Goal: Communication & Community: Answer question/provide support

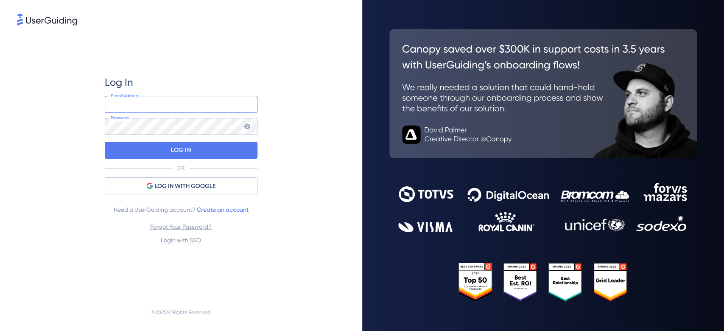
type input "artiasuporte@artia.com"
click at [197, 139] on div "Log In artiasuporte@artia.com E-mail Address Password LOG IN OR LOG IN WITH GOO…" at bounding box center [181, 161] width 153 height 170
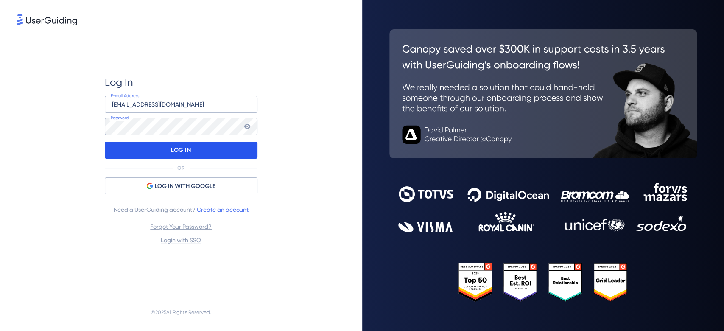
click at [197, 151] on div "LOG IN" at bounding box center [181, 150] width 153 height 17
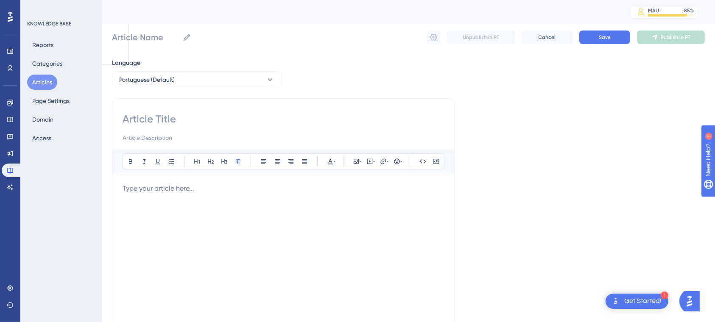
click at [10, 179] on div "Engagement Widgets Feedback Product Updates Knowledge Base AI Assistant" at bounding box center [10, 145] width 17 height 98
click at [10, 185] on icon at bounding box center [10, 187] width 7 height 7
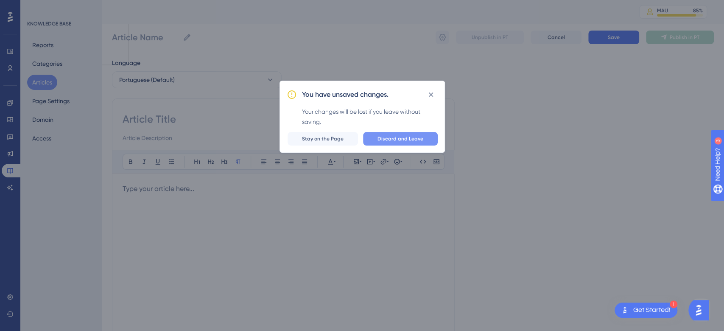
click at [403, 133] on button "Discard and Leave" at bounding box center [400, 139] width 75 height 14
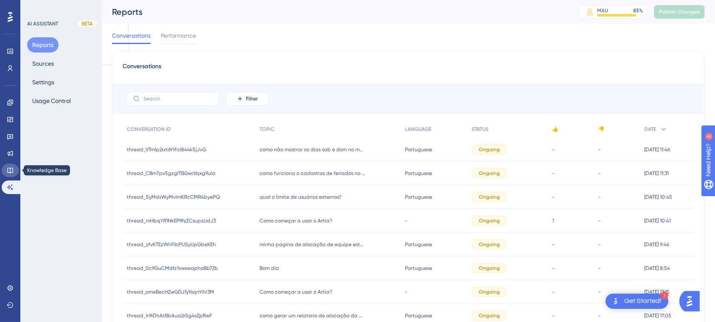
click at [17, 168] on link at bounding box center [10, 171] width 17 height 14
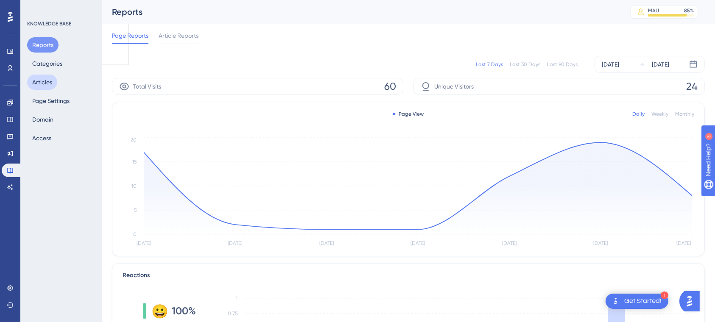
click at [36, 89] on button "Articles" at bounding box center [42, 82] width 30 height 15
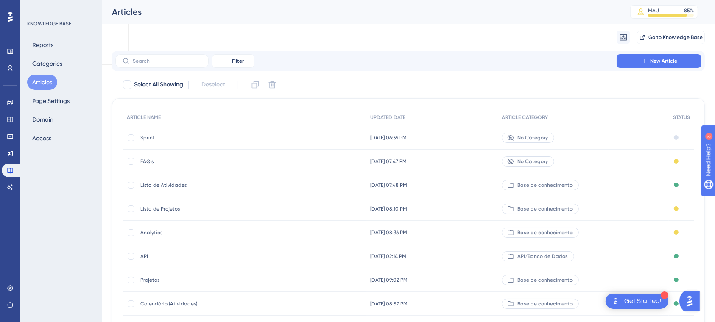
click at [182, 136] on span "Sprint" at bounding box center [208, 137] width 136 height 7
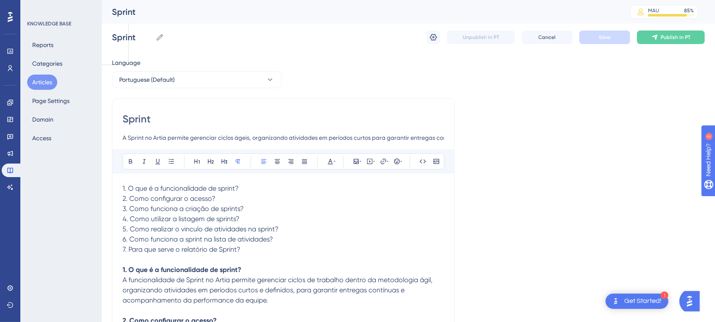
scroll to position [2802, 0]
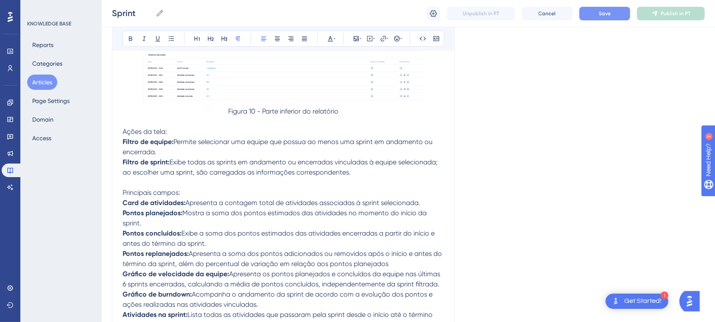
click at [592, 12] on button "Save" at bounding box center [604, 14] width 51 height 14
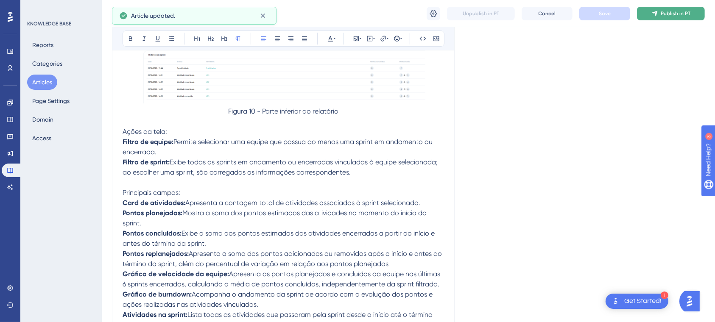
click at [675, 13] on span "Publish in PT" at bounding box center [676, 13] width 30 height 7
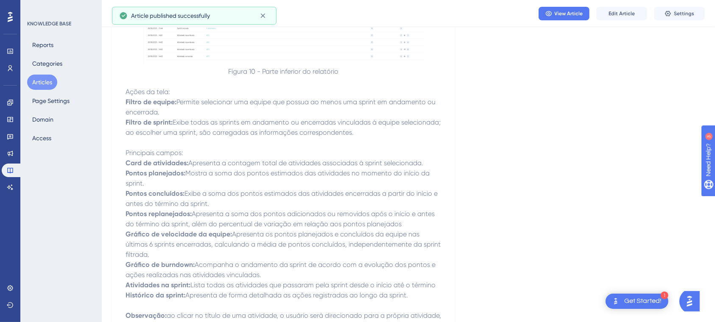
click at [40, 83] on button "Articles" at bounding box center [42, 82] width 30 height 15
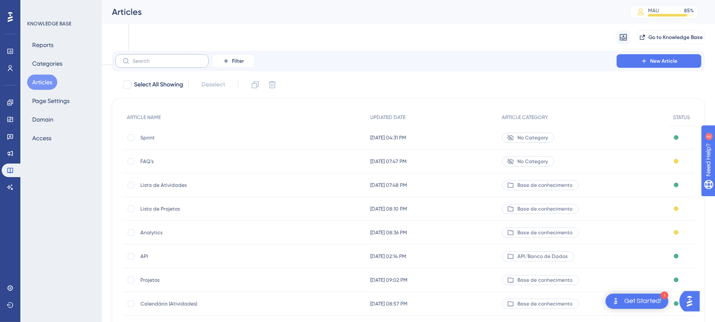
click at [157, 64] on label at bounding box center [161, 61] width 93 height 14
click at [157, 64] on input "text" at bounding box center [167, 61] width 69 height 6
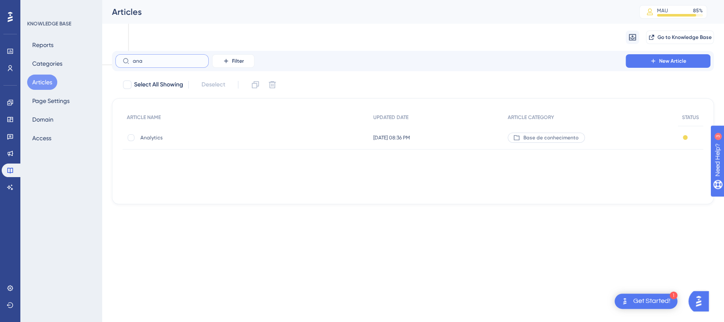
type input "ana"
click at [157, 140] on span "Analytics" at bounding box center [208, 137] width 136 height 7
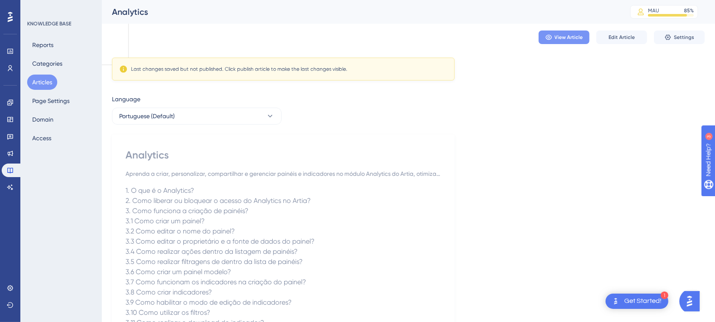
click at [579, 41] on button "View Article" at bounding box center [564, 38] width 51 height 14
click at [621, 35] on span "Edit Article" at bounding box center [622, 37] width 26 height 7
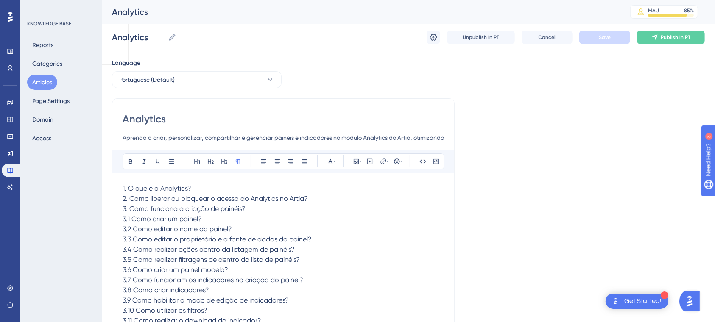
scroll to position [17193, 0]
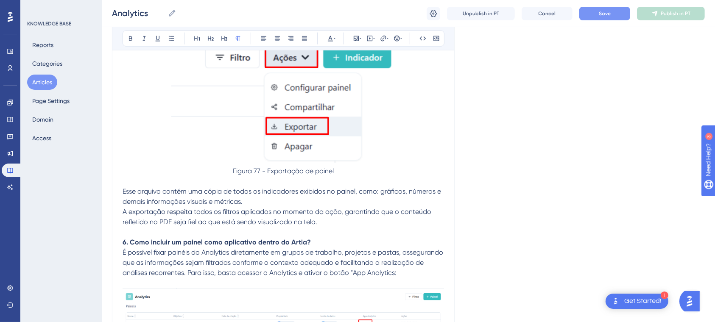
click at [607, 12] on span "Save" at bounding box center [605, 13] width 12 height 7
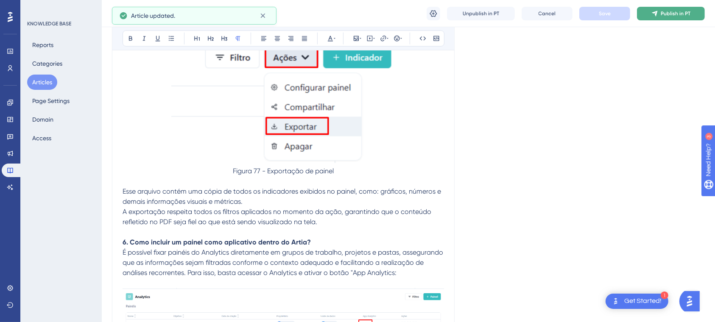
click at [661, 12] on span "Publish in PT" at bounding box center [676, 13] width 30 height 7
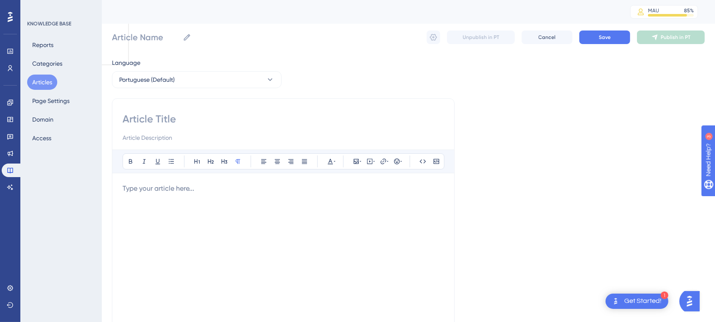
click at [37, 87] on button "Articles" at bounding box center [42, 82] width 30 height 15
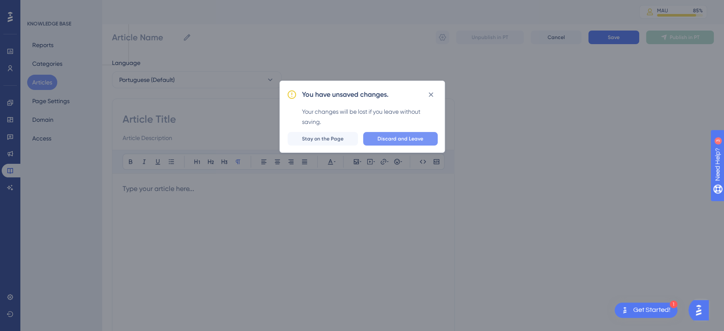
click at [413, 143] on button "Discard and Leave" at bounding box center [400, 139] width 75 height 14
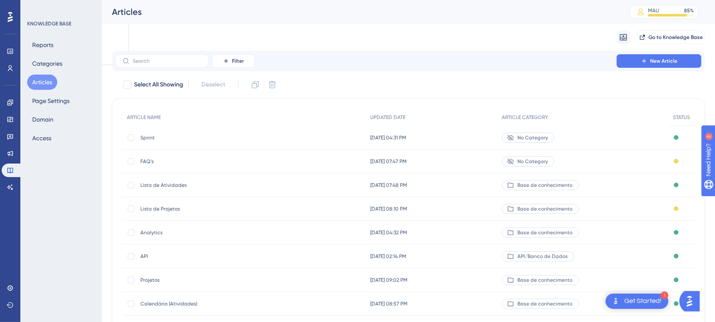
click at [169, 53] on div "Filter New Article" at bounding box center [408, 61] width 593 height 20
click at [168, 58] on input "text" at bounding box center [167, 61] width 69 height 6
type input "s"
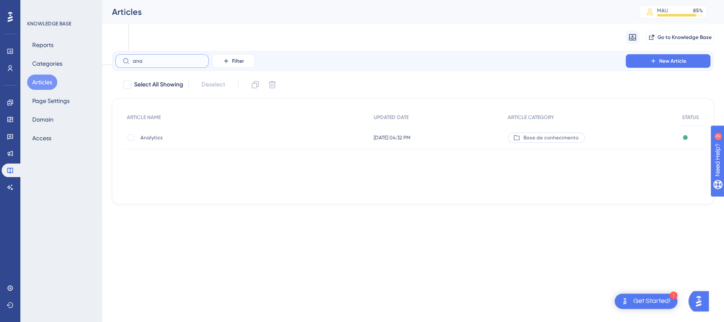
type input "ana"
click at [162, 136] on span "Analytics" at bounding box center [208, 137] width 136 height 7
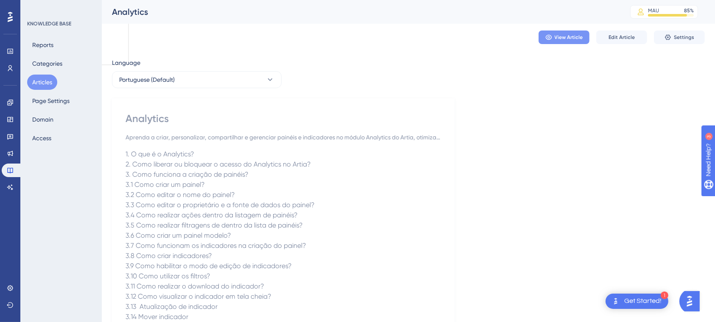
click at [575, 39] on span "View Article" at bounding box center [569, 37] width 28 height 7
